Goal: Task Accomplishment & Management: Manage account settings

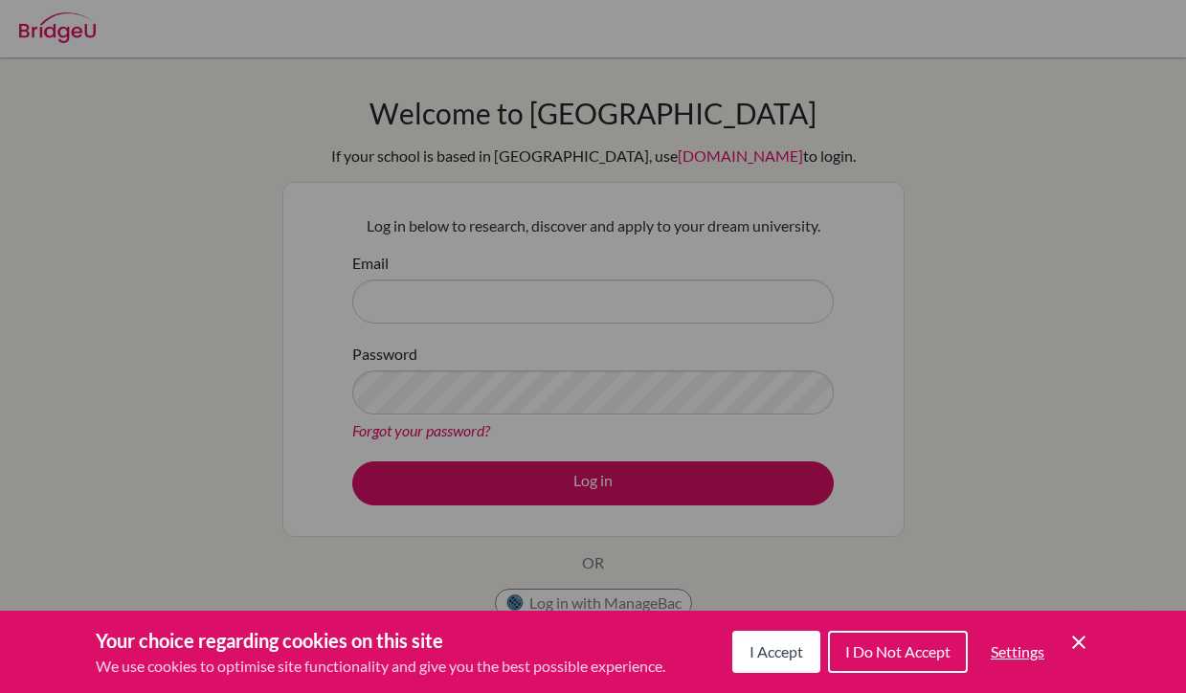
click at [753, 653] on span "I Accept" at bounding box center [777, 651] width 54 height 18
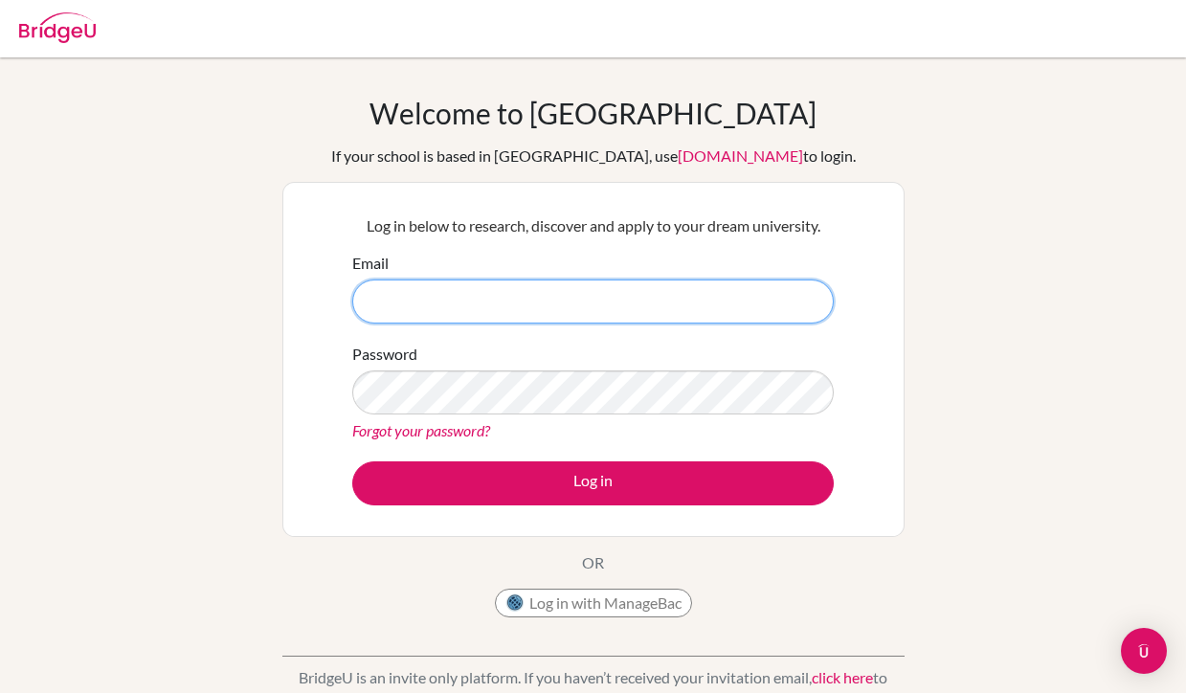
click at [567, 298] on input "Email" at bounding box center [593, 302] width 482 height 44
type input "[EMAIL_ADDRESS][DOMAIN_NAME]"
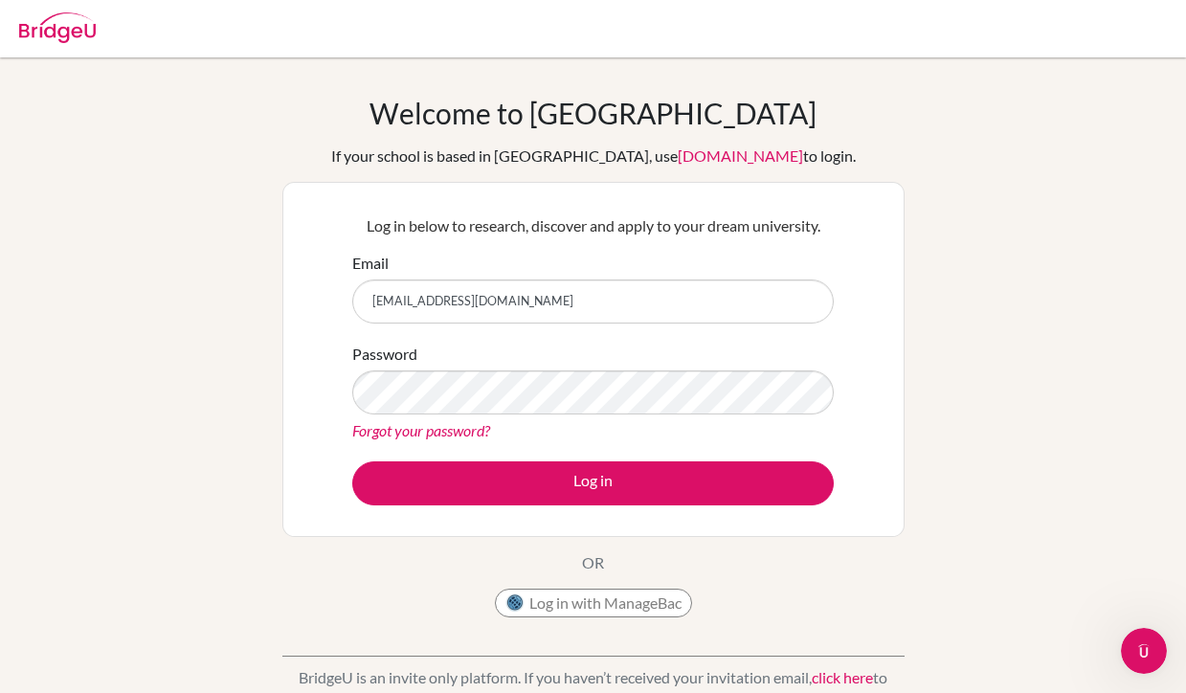
click at [510, 417] on div "Password Forgot your password?" at bounding box center [593, 393] width 482 height 100
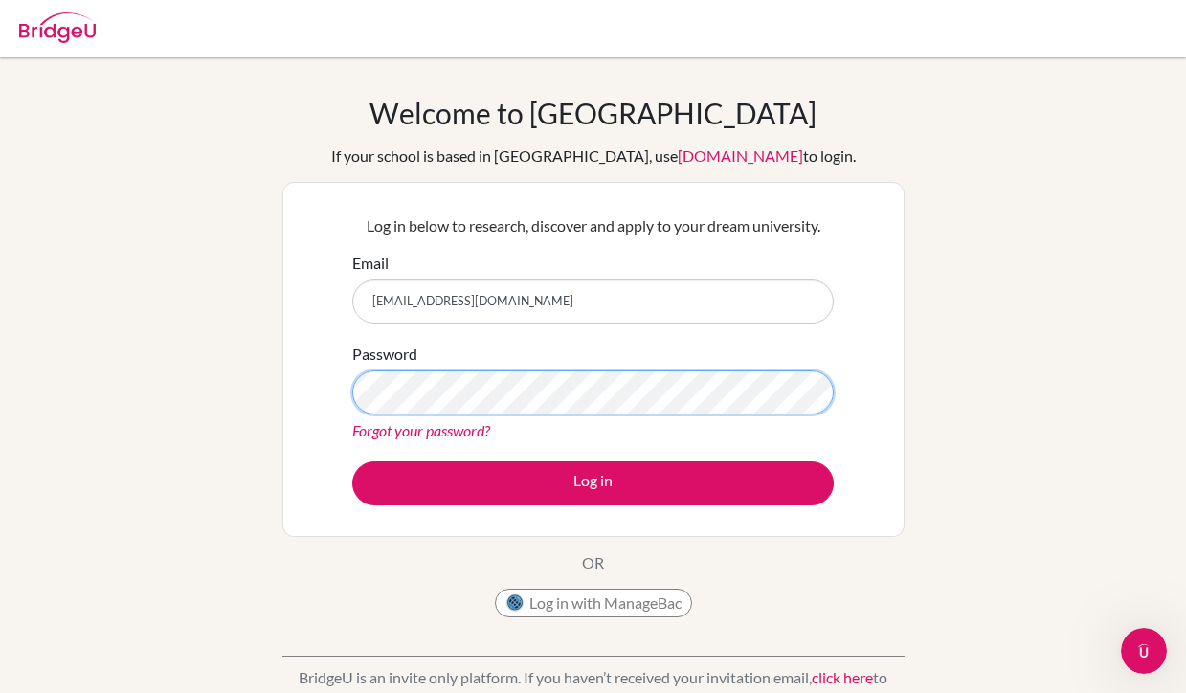
click at [352, 461] on button "Log in" at bounding box center [593, 483] width 482 height 44
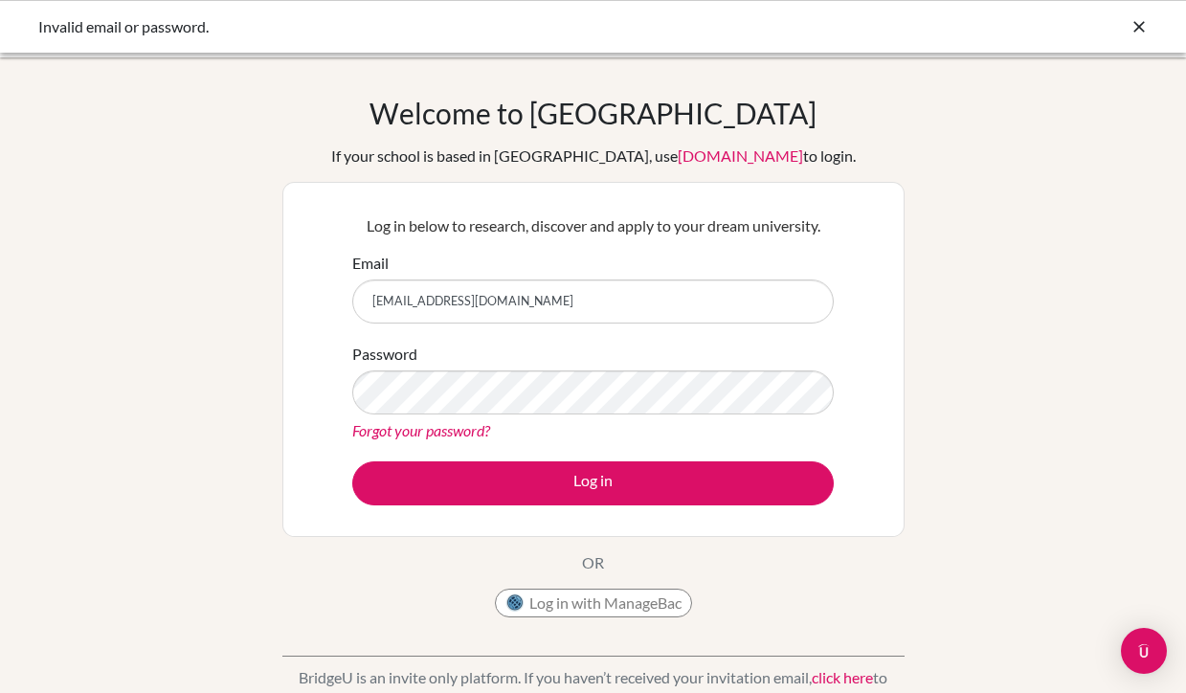
click at [430, 439] on div "Forgot your password?" at bounding box center [593, 430] width 482 height 23
click at [447, 431] on link "Forgot your password?" at bounding box center [421, 430] width 138 height 18
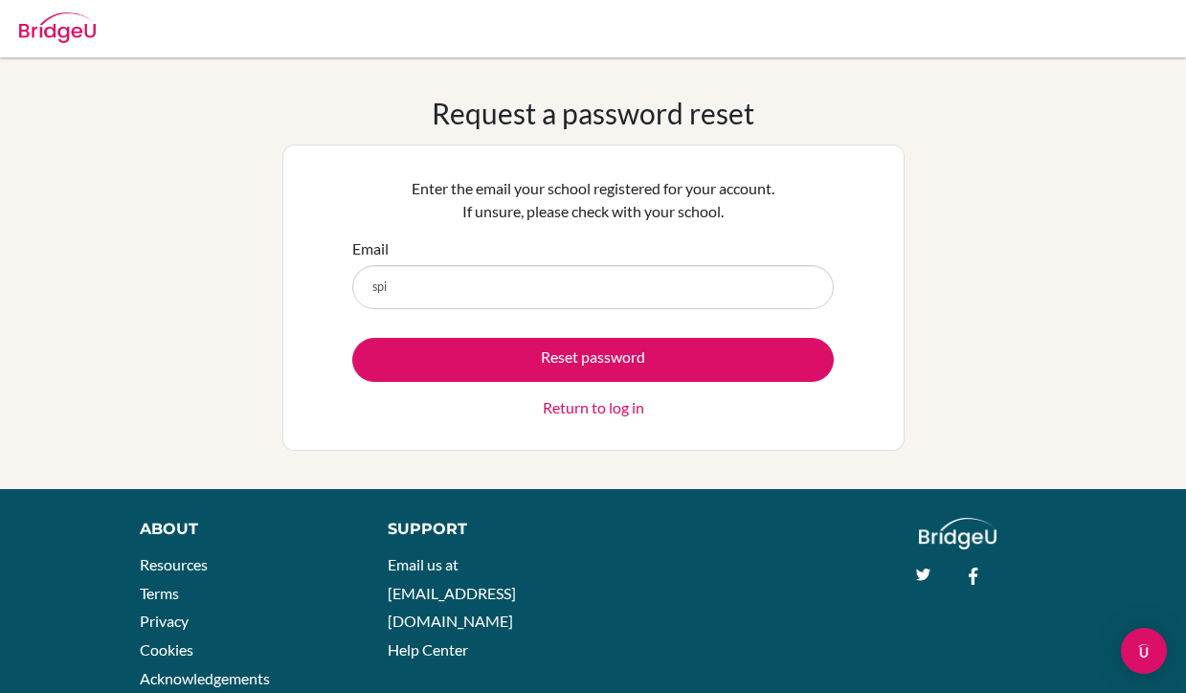
type input "[EMAIL_ADDRESS][DOMAIN_NAME]"
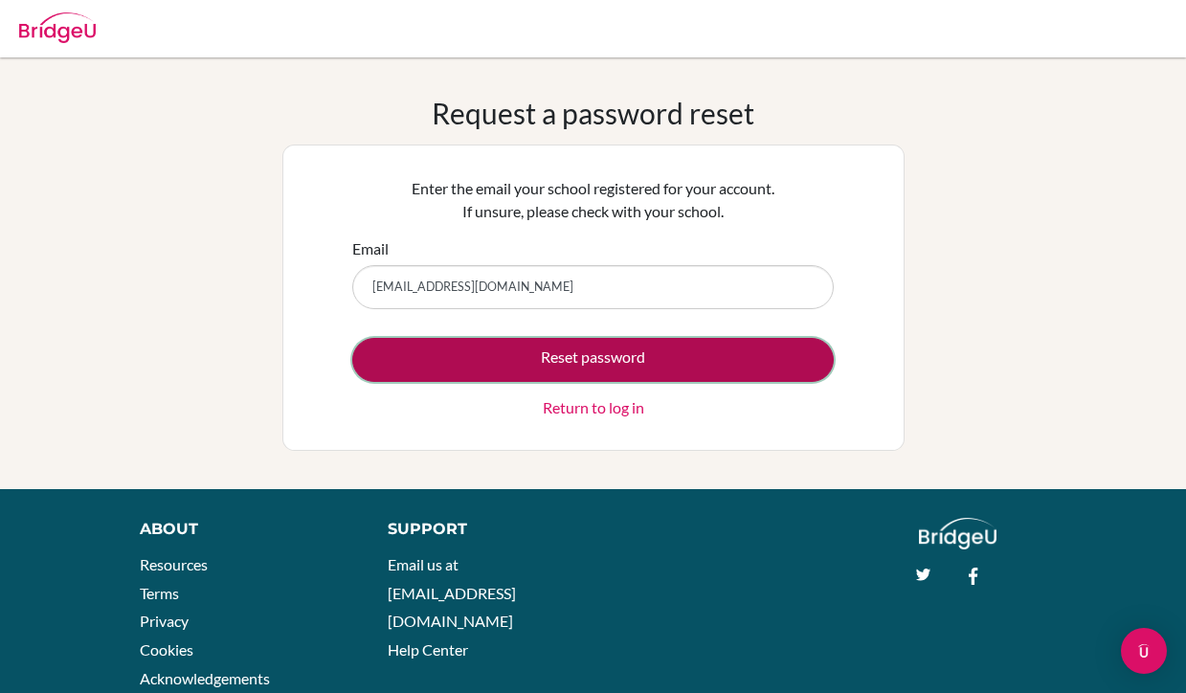
click at [510, 358] on button "Reset password" at bounding box center [593, 360] width 482 height 44
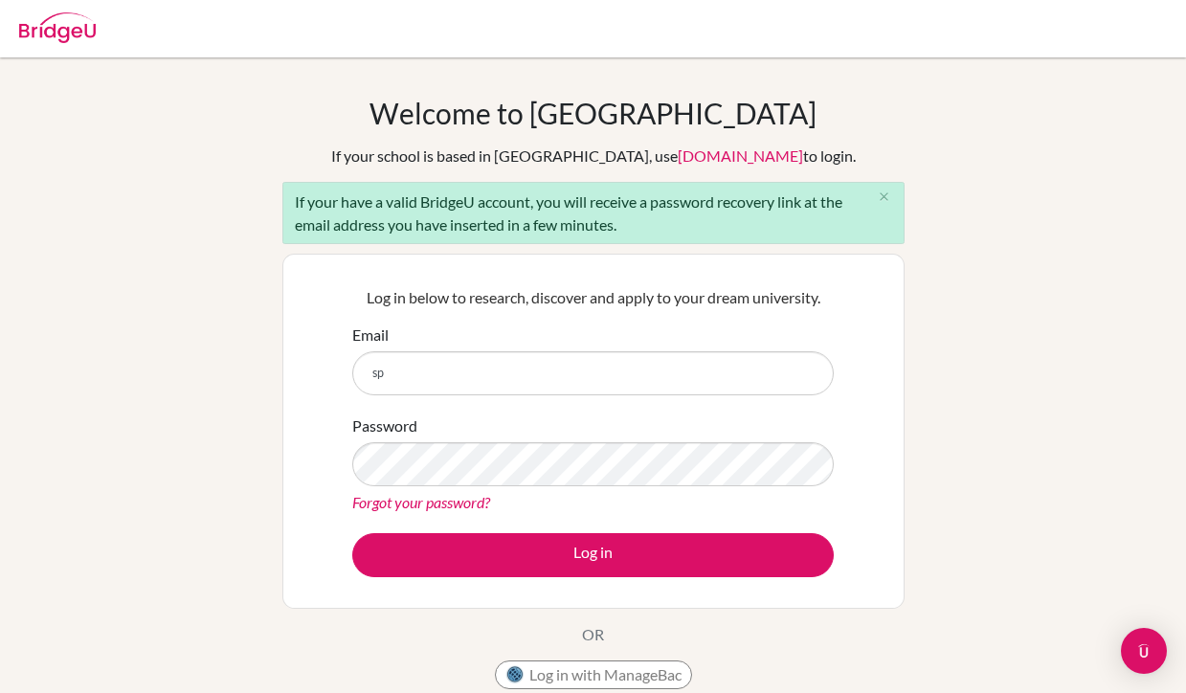
type input "[EMAIL_ADDRESS][DOMAIN_NAME]"
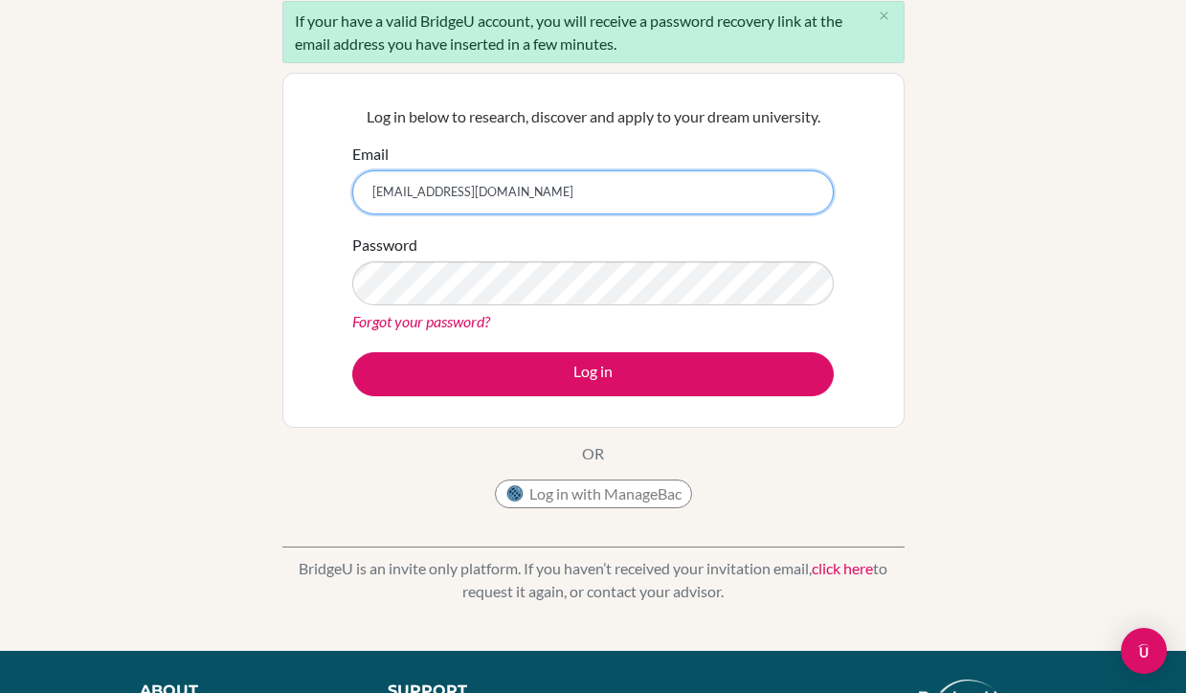
scroll to position [183, 0]
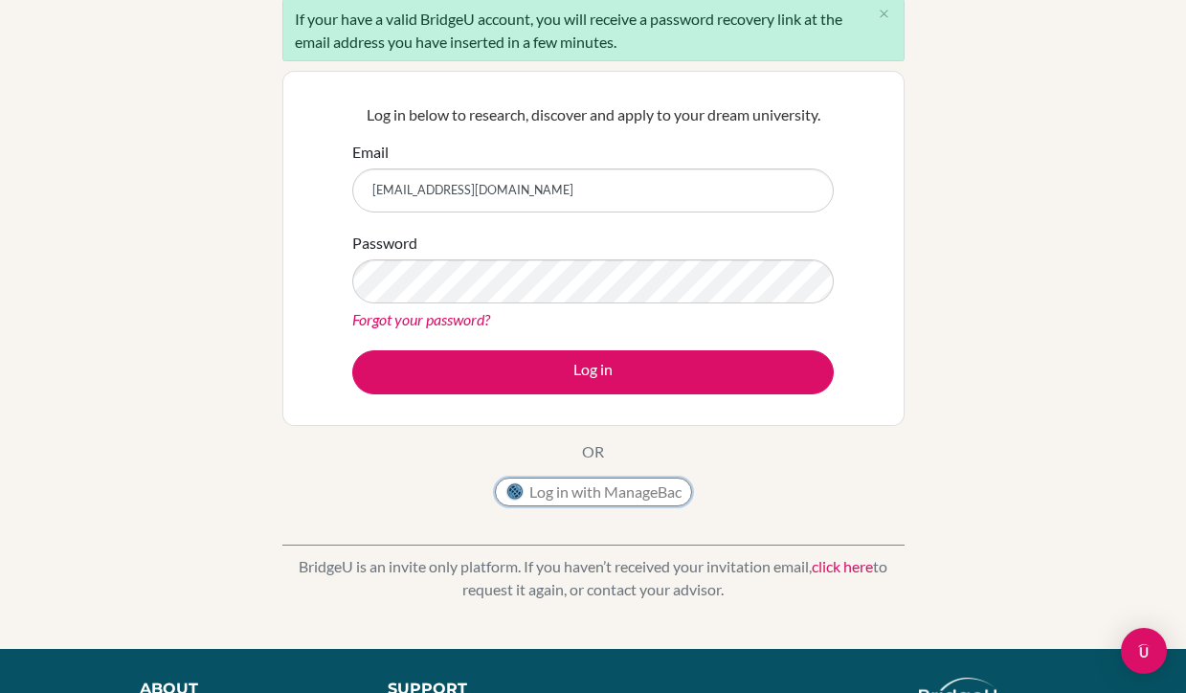
click at [591, 487] on button "Log in with ManageBac" at bounding box center [593, 492] width 197 height 29
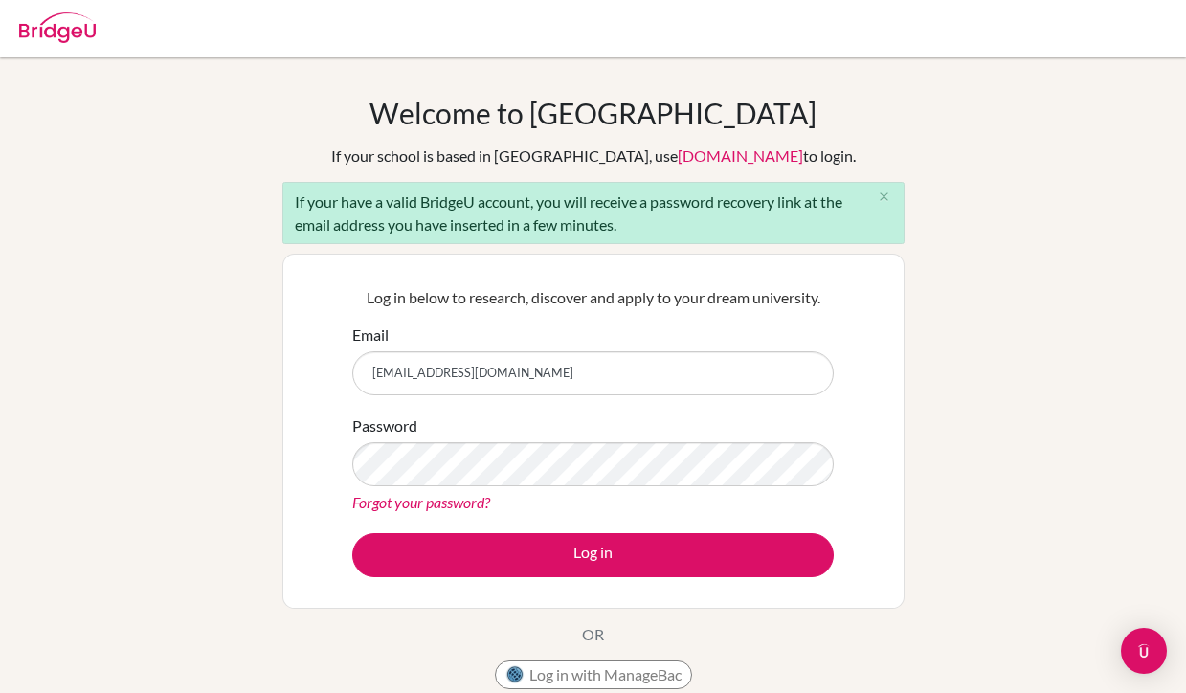
scroll to position [182, 0]
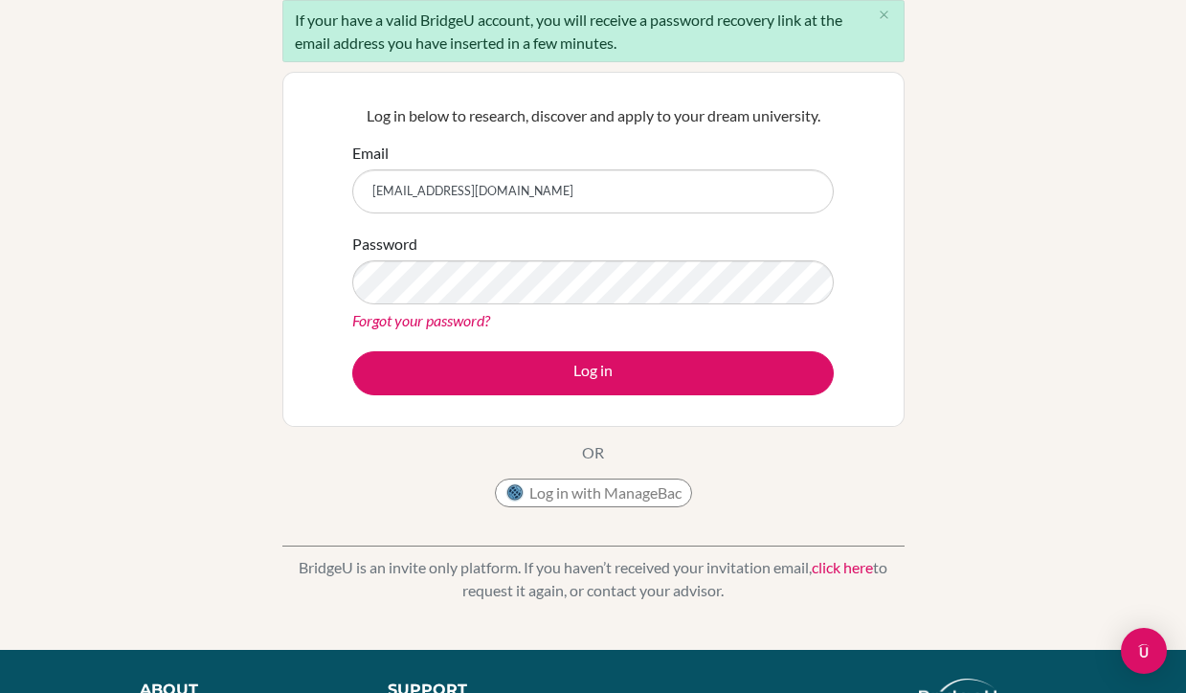
click at [458, 319] on link "Forgot your password?" at bounding box center [421, 320] width 138 height 18
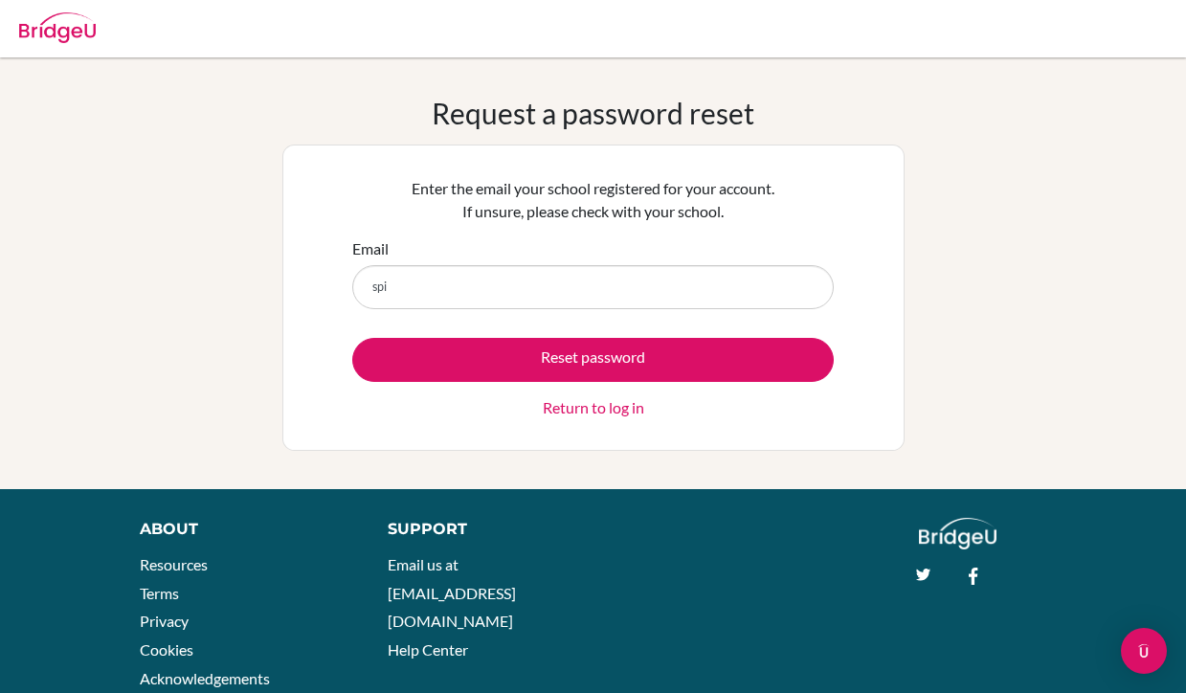
type input "[EMAIL_ADDRESS][DOMAIN_NAME]"
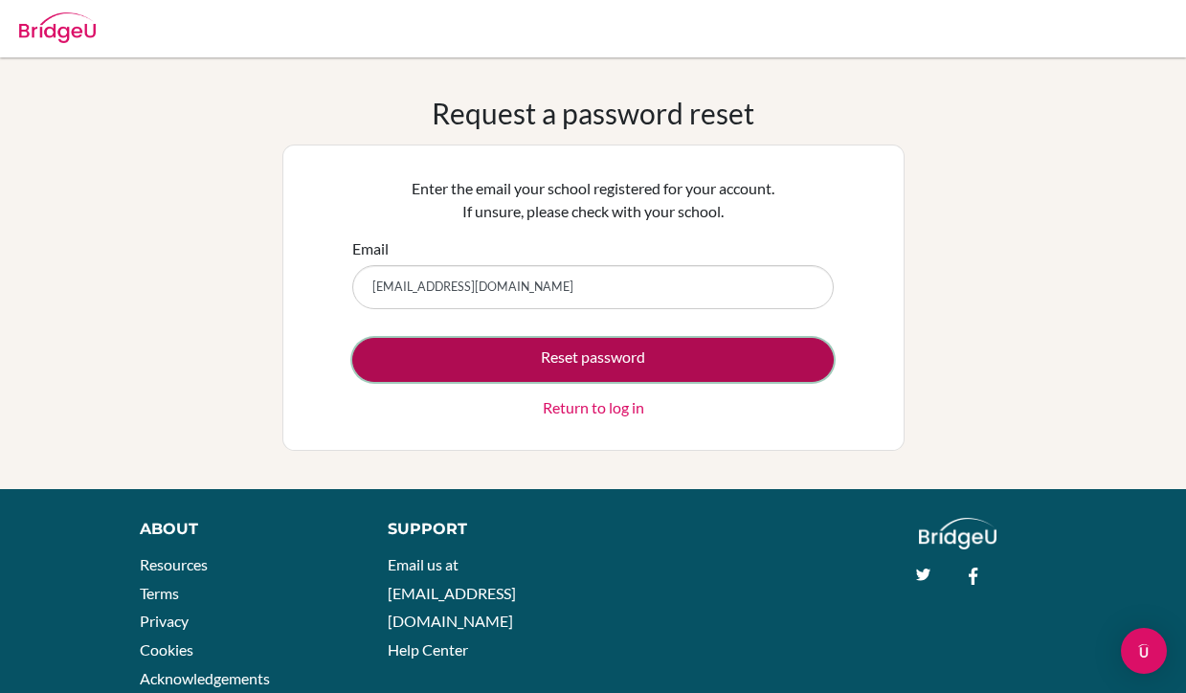
click at [478, 362] on button "Reset password" at bounding box center [593, 360] width 482 height 44
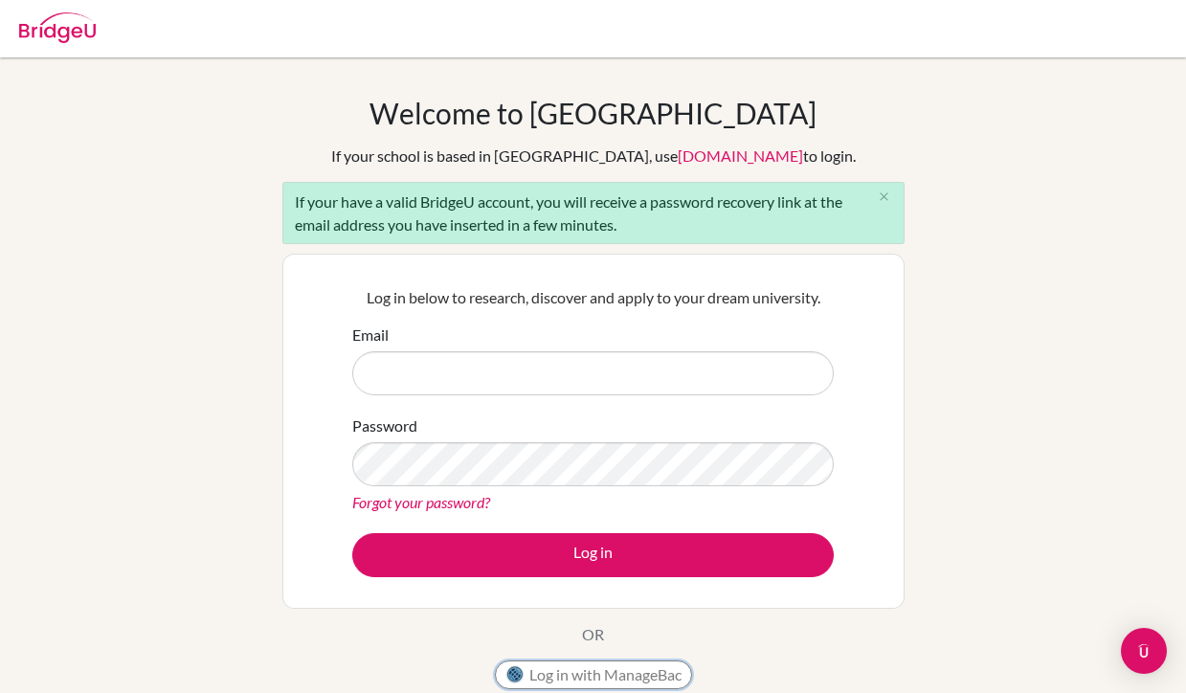
click at [568, 670] on button "Log in with ManageBac" at bounding box center [593, 675] width 197 height 29
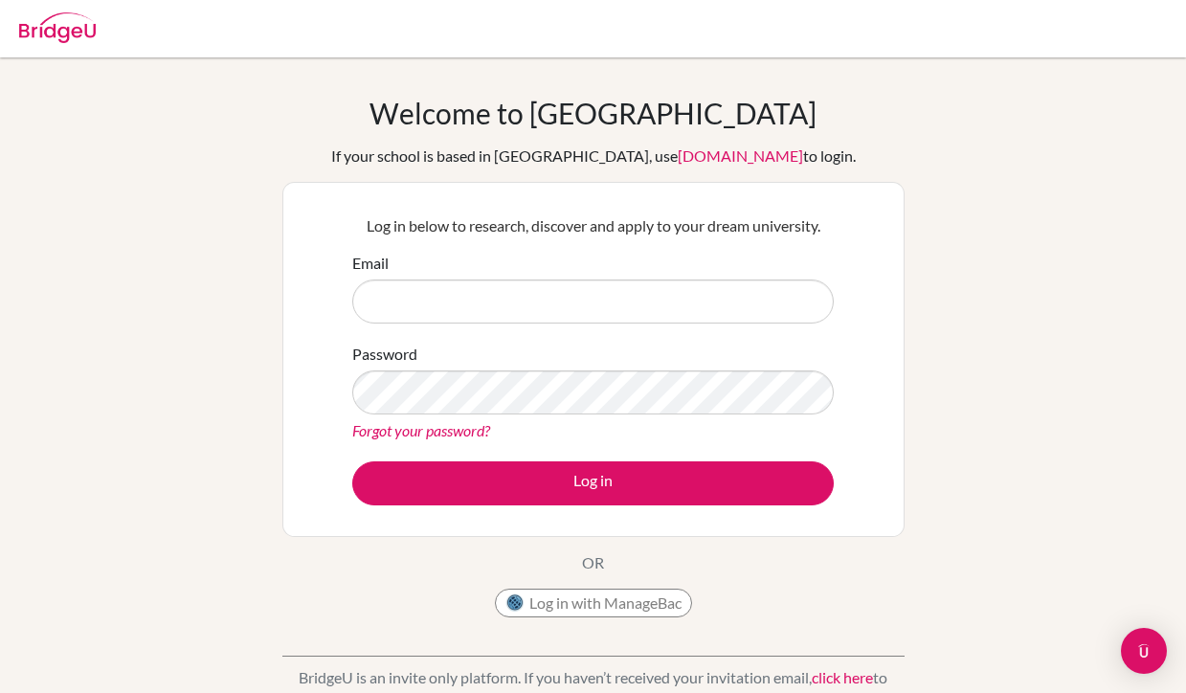
click at [489, 306] on input "Email" at bounding box center [593, 302] width 482 height 44
type input "[EMAIL_ADDRESS][DOMAIN_NAME]"
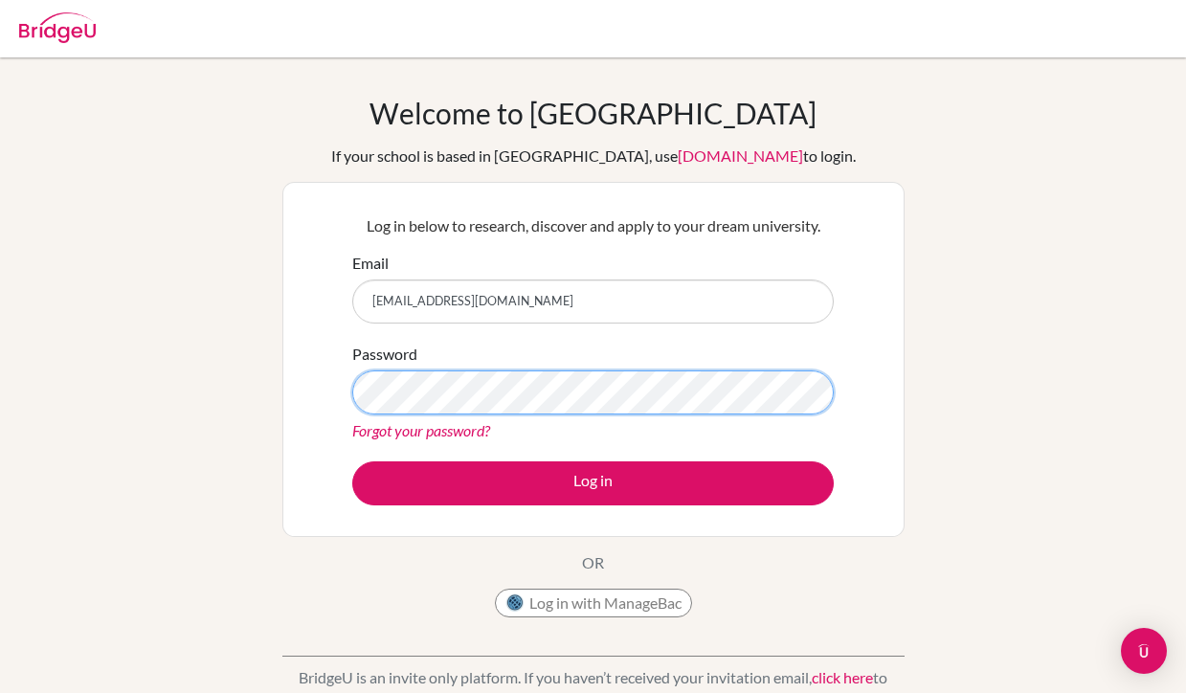
click at [352, 461] on button "Log in" at bounding box center [593, 483] width 482 height 44
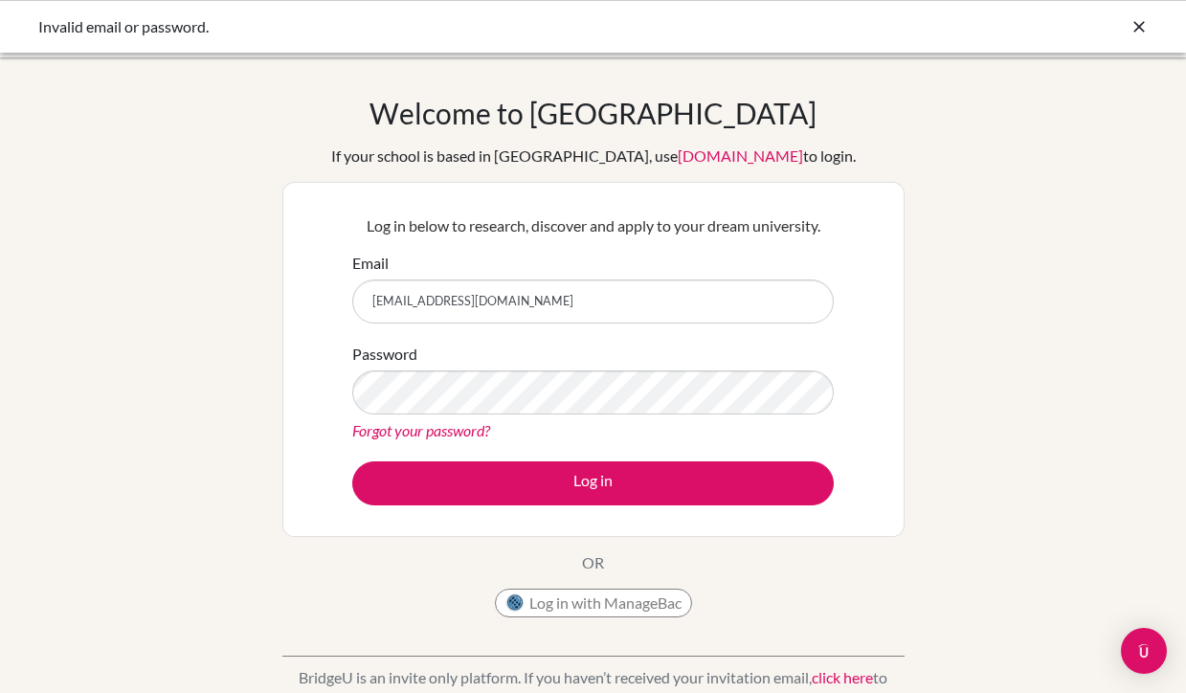
click at [452, 424] on link "Forgot your password?" at bounding box center [421, 430] width 138 height 18
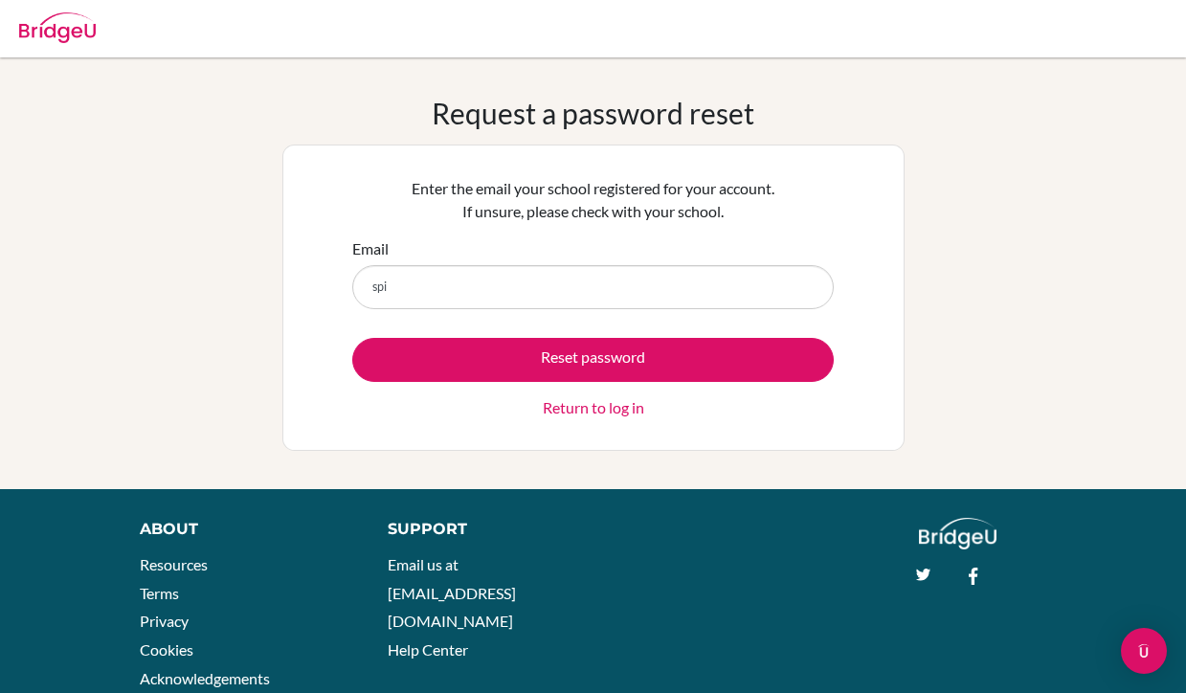
type input "[EMAIL_ADDRESS][DOMAIN_NAME]"
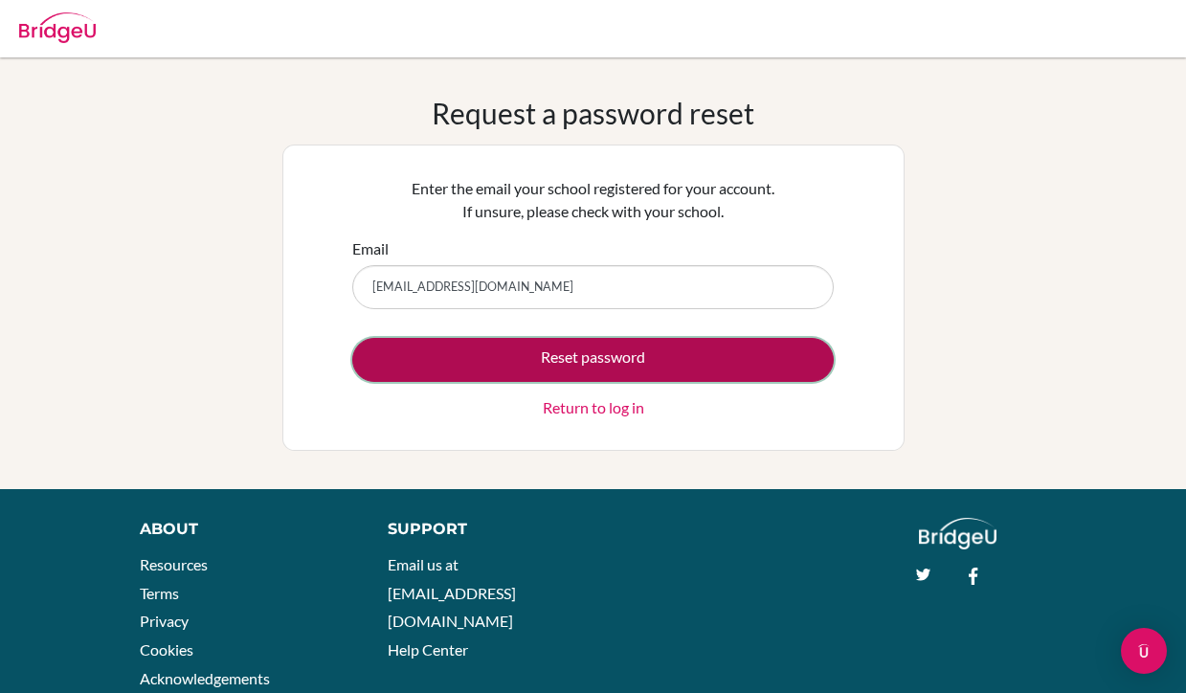
click at [550, 375] on button "Reset password" at bounding box center [593, 360] width 482 height 44
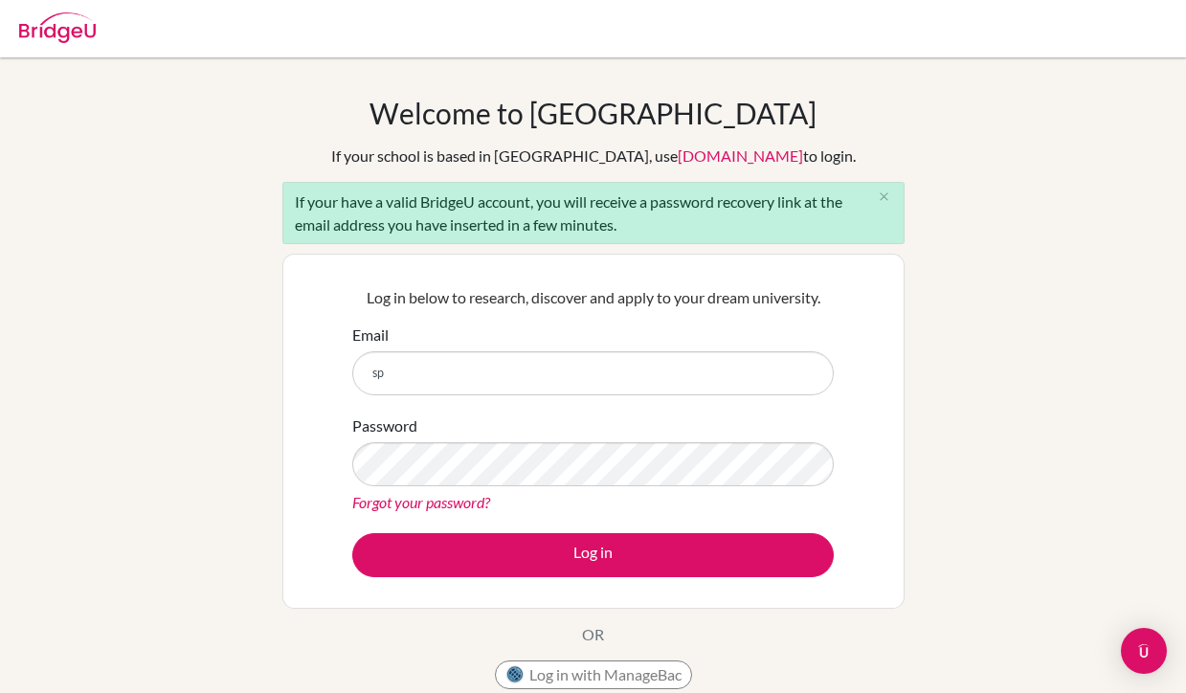
type input "[EMAIL_ADDRESS][DOMAIN_NAME]"
